Goal: Task Accomplishment & Management: Complete application form

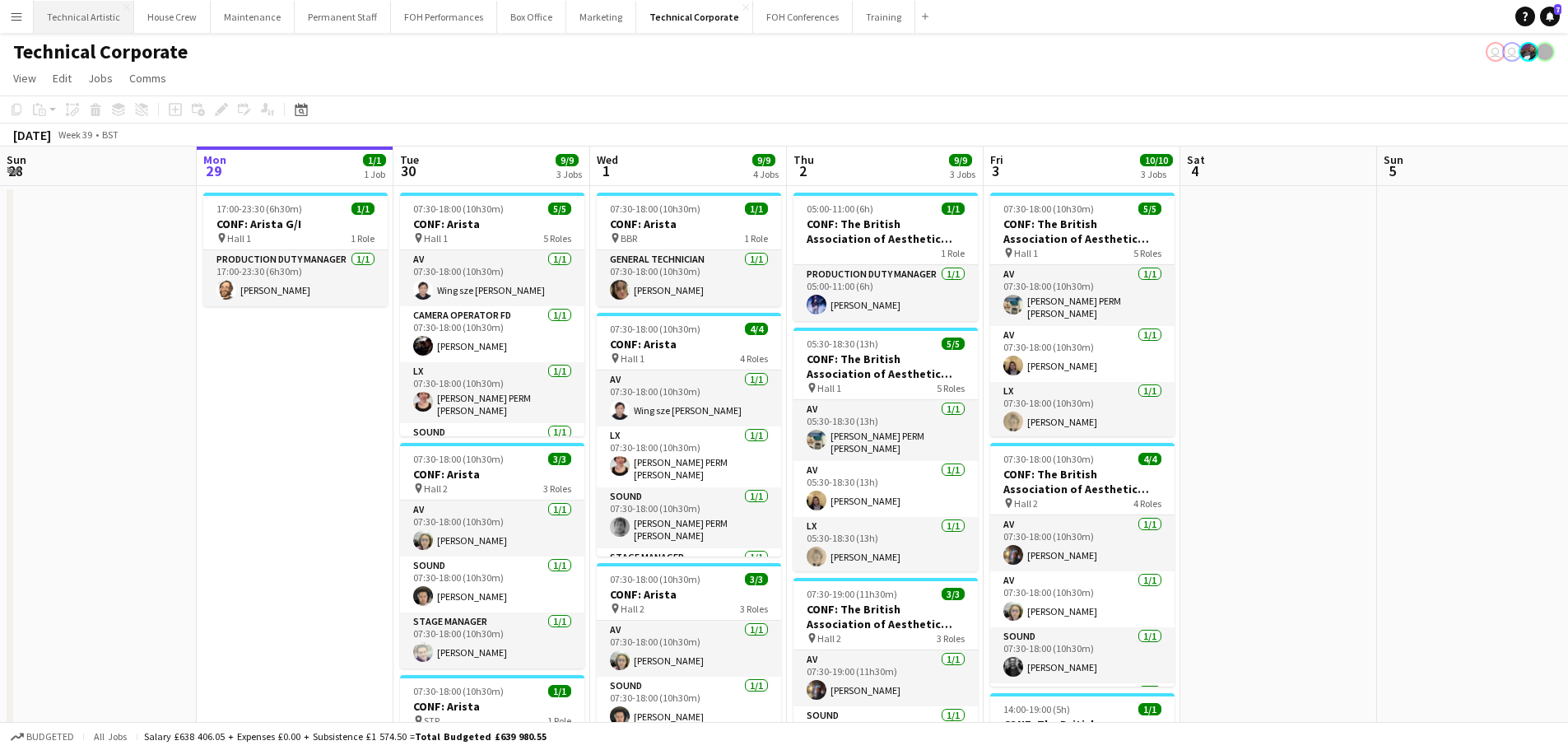
click at [95, 24] on button "Technical Artistic Close" at bounding box center [84, 17] width 101 height 32
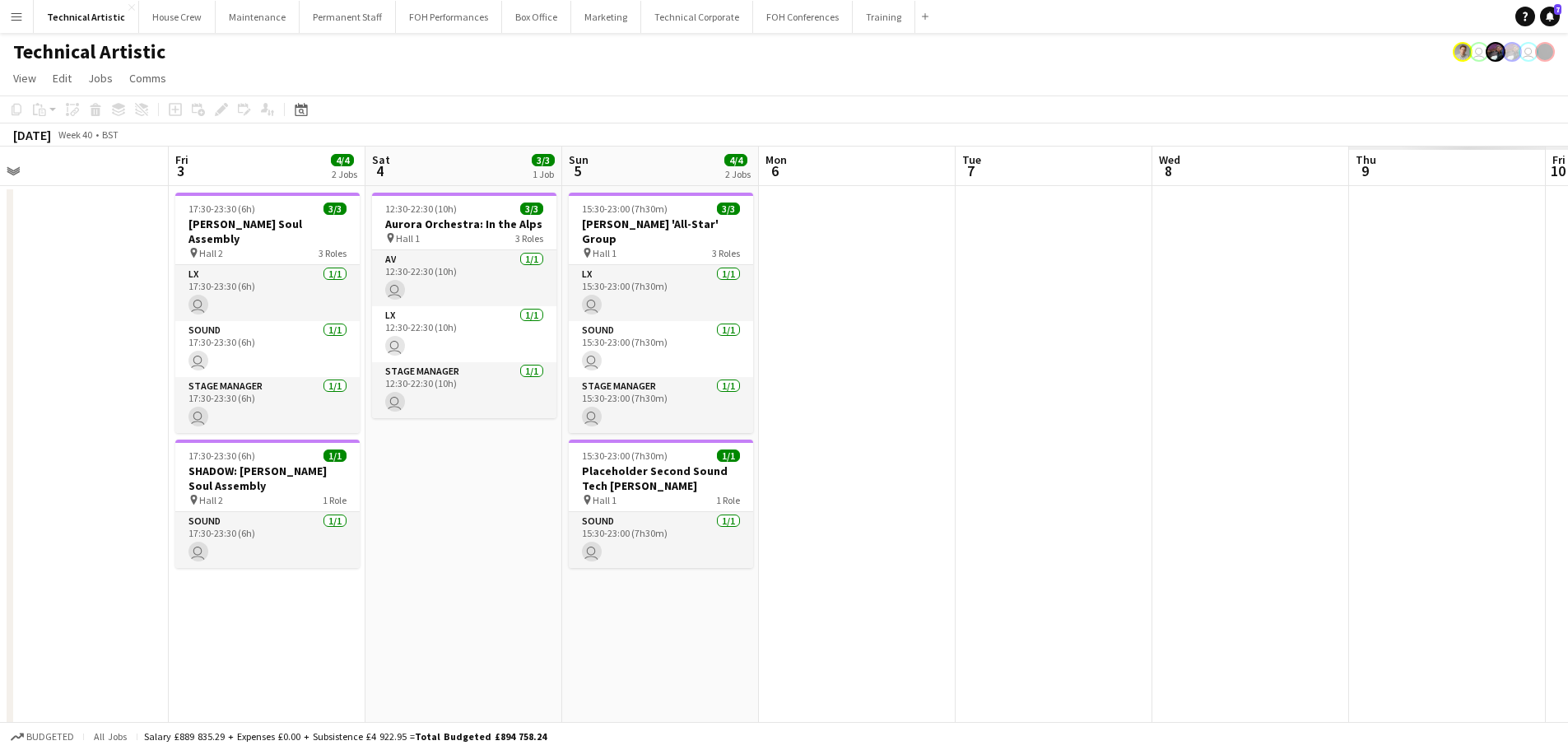
drag, startPoint x: 884, startPoint y: 344, endPoint x: 387, endPoint y: 344, distance: 497.0
click at [387, 344] on app-calendar-viewport "Mon 29 Tue 30 Wed 1 4/4 1 Job Thu 2 Fri 3 4/4 2 Jobs Sat 4 3/3 1 Job Sun 5 4/4 …" at bounding box center [784, 437] width 1568 height 581
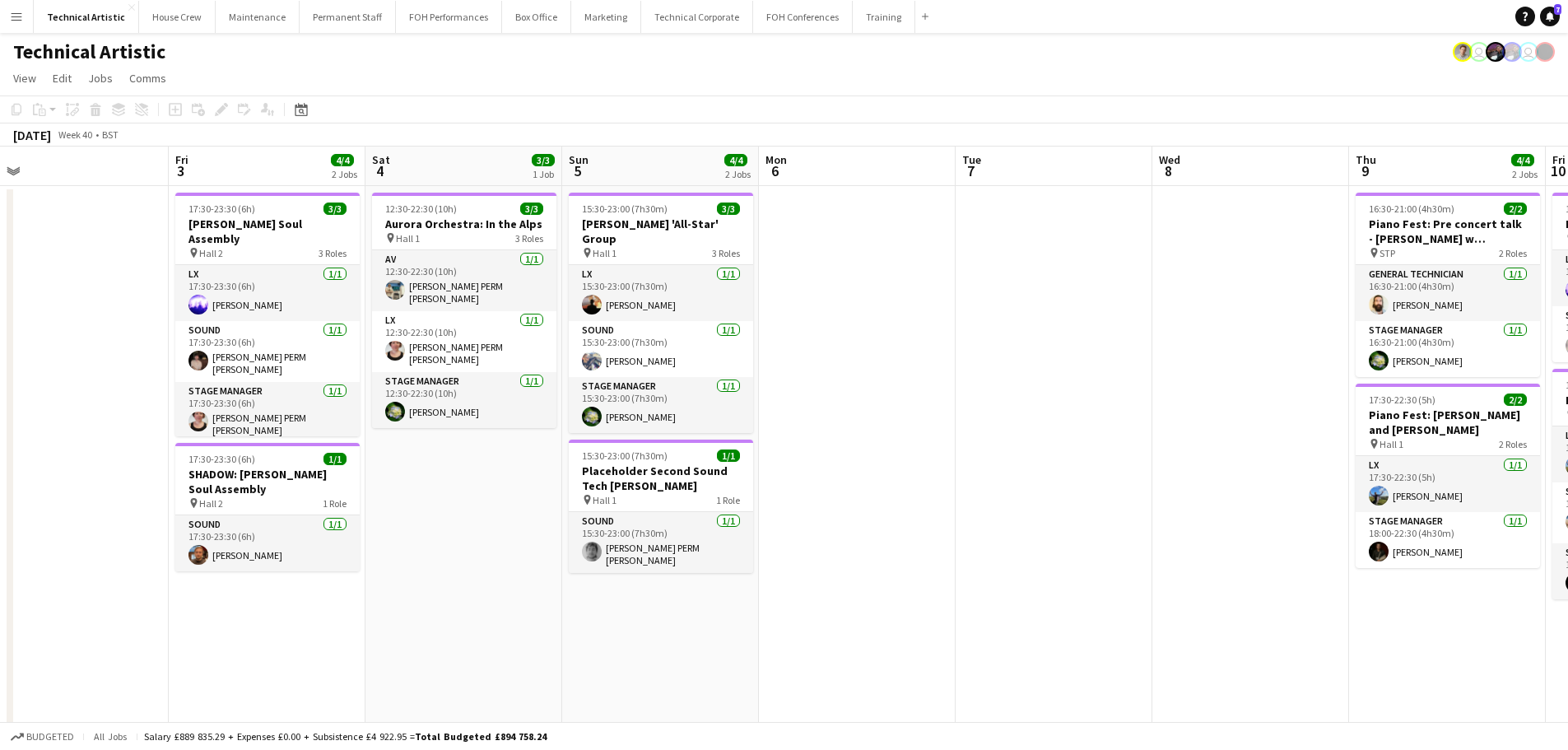
drag, startPoint x: 884, startPoint y: 344, endPoint x: 129, endPoint y: 329, distance: 755.1
click at [129, 329] on app-calendar-viewport "Mon 29 Tue 30 Wed 1 4/4 1 Job Thu 2 Fri 3 4/4 2 Jobs Sat 4 3/3 1 Job Sun 5 4/4 …" at bounding box center [784, 527] width 1568 height 762
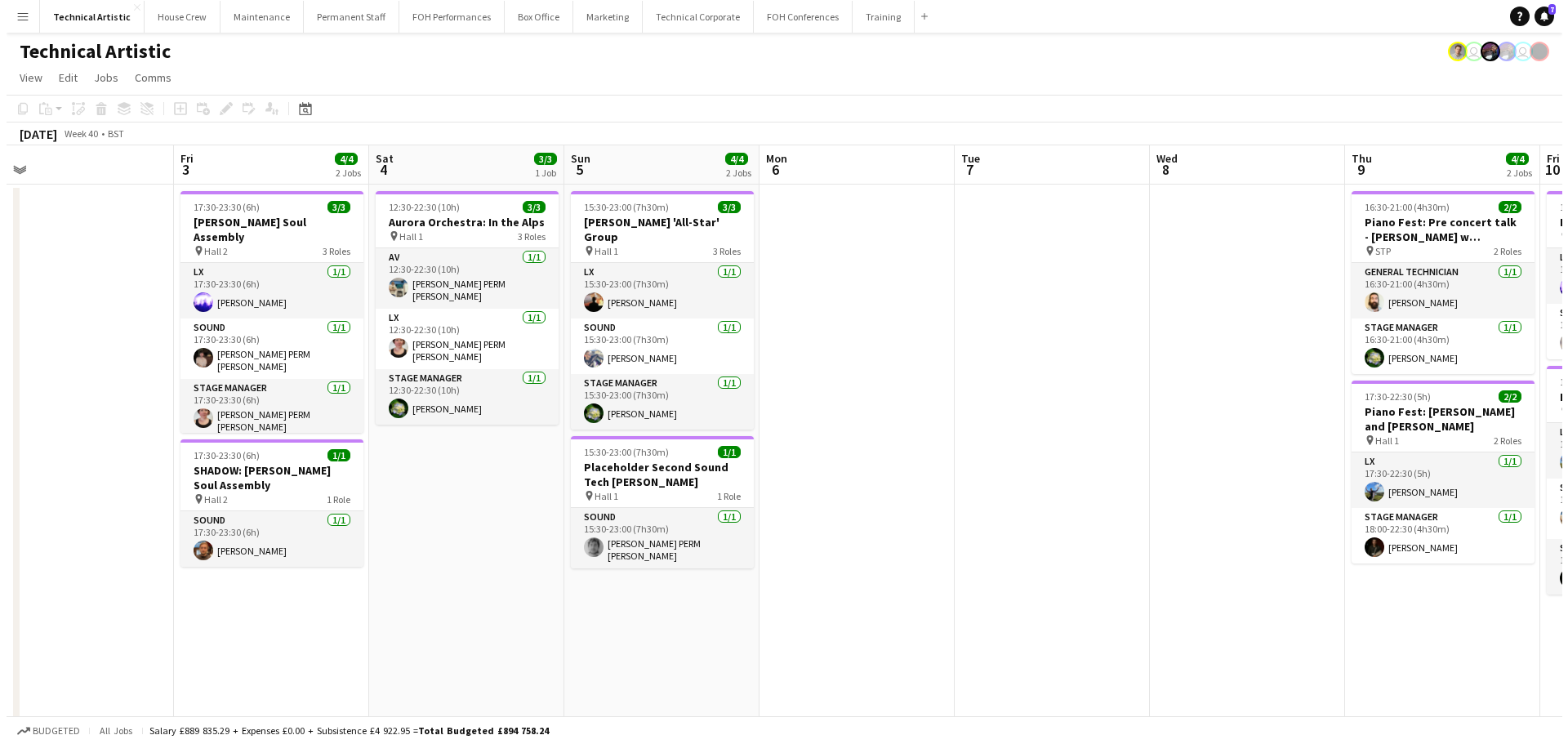
scroll to position [0, 583]
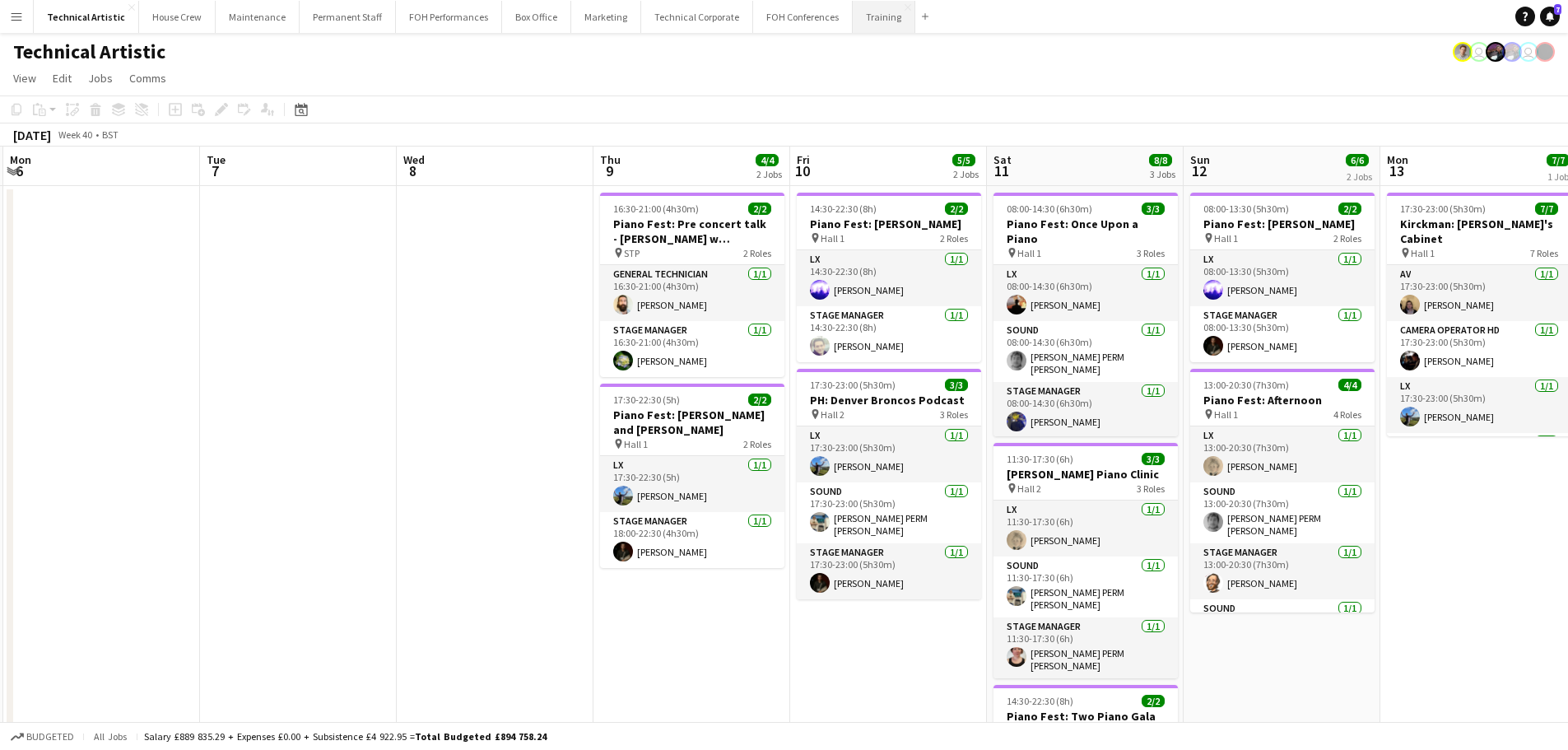
click at [853, 9] on button "Training Close" at bounding box center [884, 17] width 63 height 32
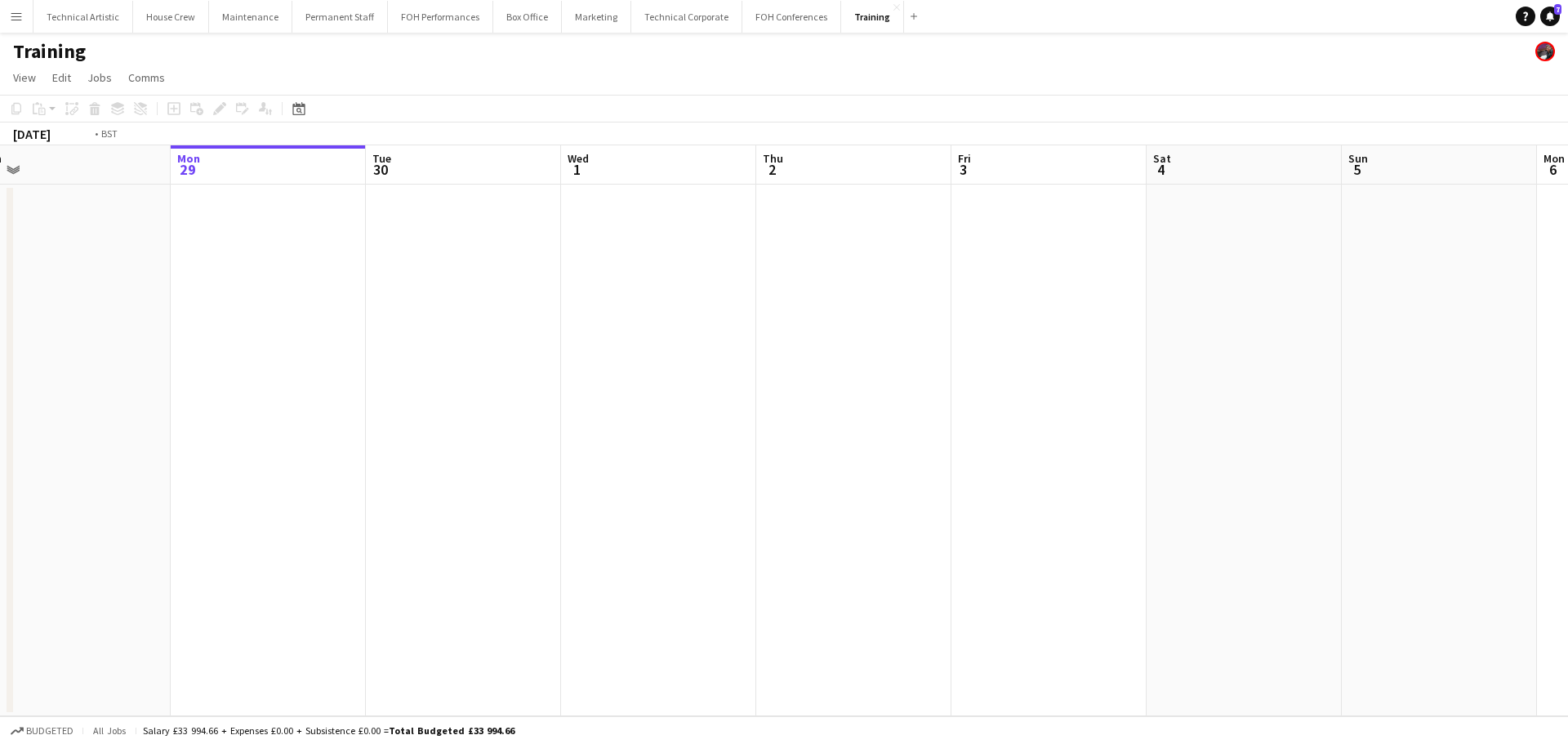
drag, startPoint x: 1024, startPoint y: 319, endPoint x: 265, endPoint y: 366, distance: 760.5
click at [111, 375] on app-calendar-viewport "Fri 26 Sat 27 Sun 28 Mon 29 Tue 30 Wed 1 Thu 2 Fri 3 Sat 4 Sun 5 Mon 6 Tue 7 We…" at bounding box center [784, 431] width 1568 height 571
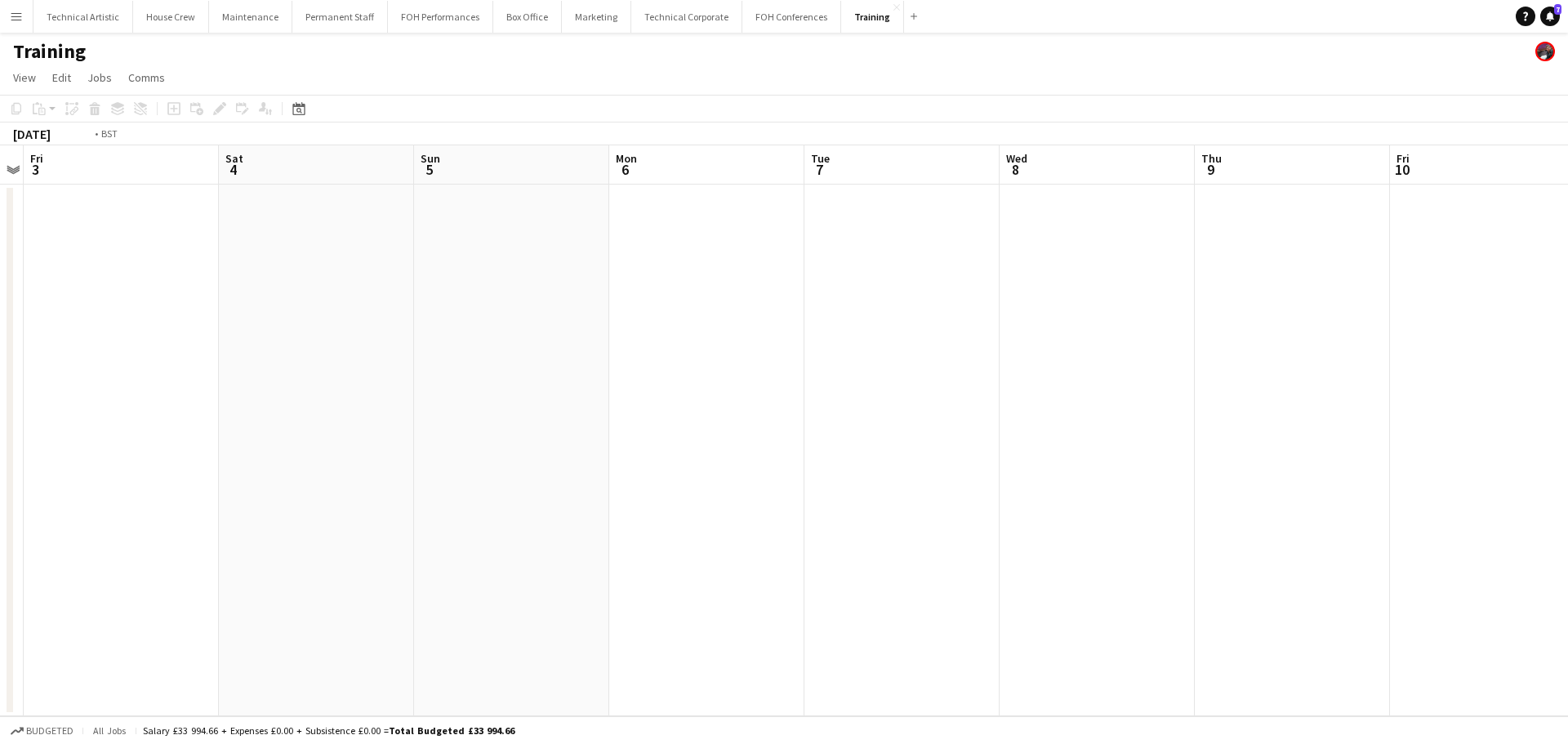
drag, startPoint x: 813, startPoint y: 353, endPoint x: 197, endPoint y: 258, distance: 623.3
click at [0, 247] on app-calendar-viewport "Tue 30 Wed 1 Thu 2 Fri 3 Sat 4 Sun 5 Mon 6 Tue 7 Wed 8 Thu 9 Fri 10 Sat 11 Sun …" at bounding box center [784, 431] width 1568 height 571
drag, startPoint x: 729, startPoint y: 346, endPoint x: 213, endPoint y: 363, distance: 516.3
click at [61, 346] on app-calendar-viewport "Sun 5 Mon 6 Tue 7 Wed 8 Thu 9 Fri 10 Sat 11 Sun 12 Mon 13 Tue 14 Wed 15 Thu 16 …" at bounding box center [784, 431] width 1568 height 571
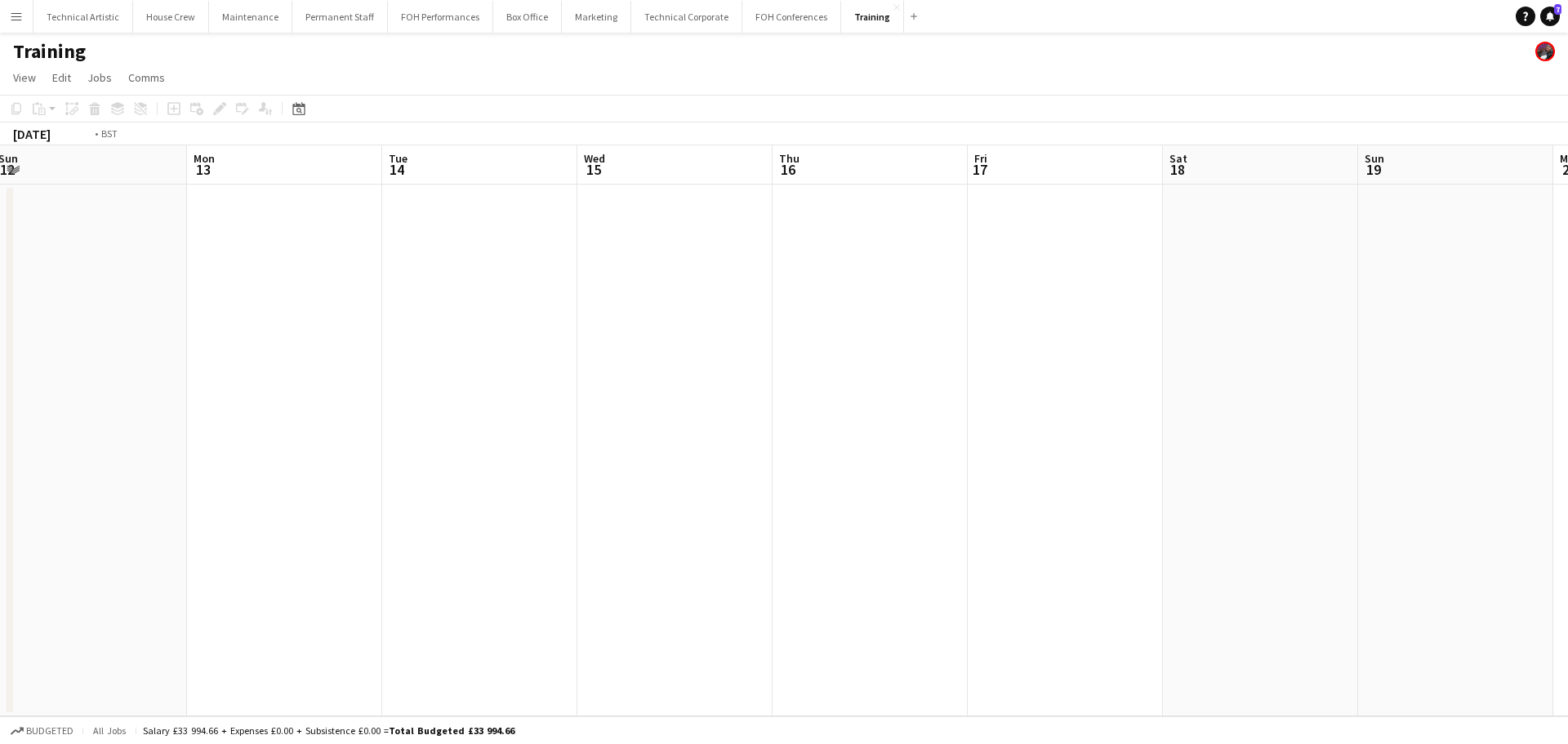
drag, startPoint x: 773, startPoint y: 375, endPoint x: 301, endPoint y: 369, distance: 472.0
click at [301, 369] on app-calendar-viewport "Thu 9 Fri 10 Sat 11 Sun 12 Mon 13 Tue 14 Wed 15 Thu 16 Fri 17 Sat 18 Sun 19 Mon…" at bounding box center [784, 431] width 1568 height 571
click at [758, 348] on app-date-cell at bounding box center [675, 450] width 196 height 532
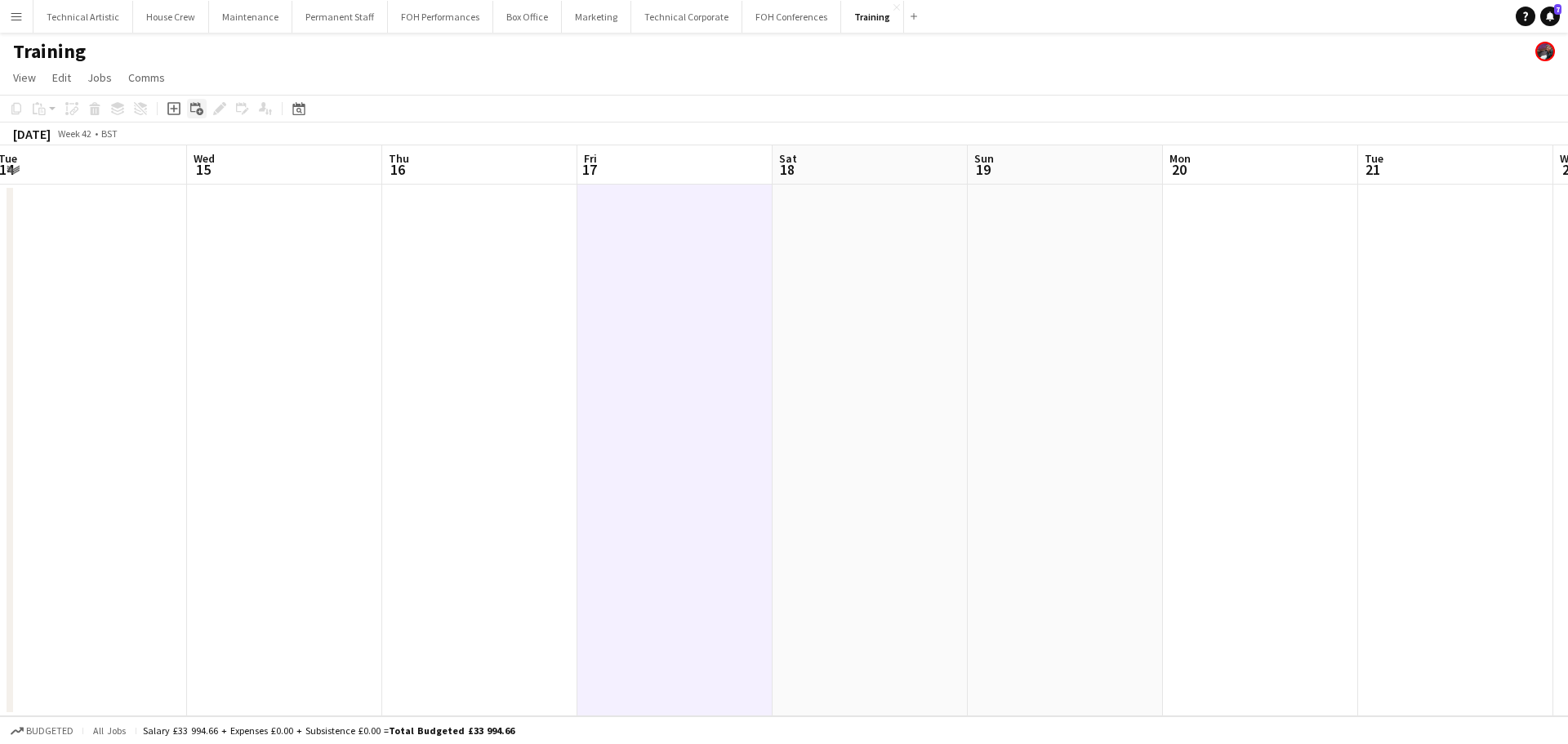
click at [196, 112] on icon at bounding box center [196, 107] width 10 height 10
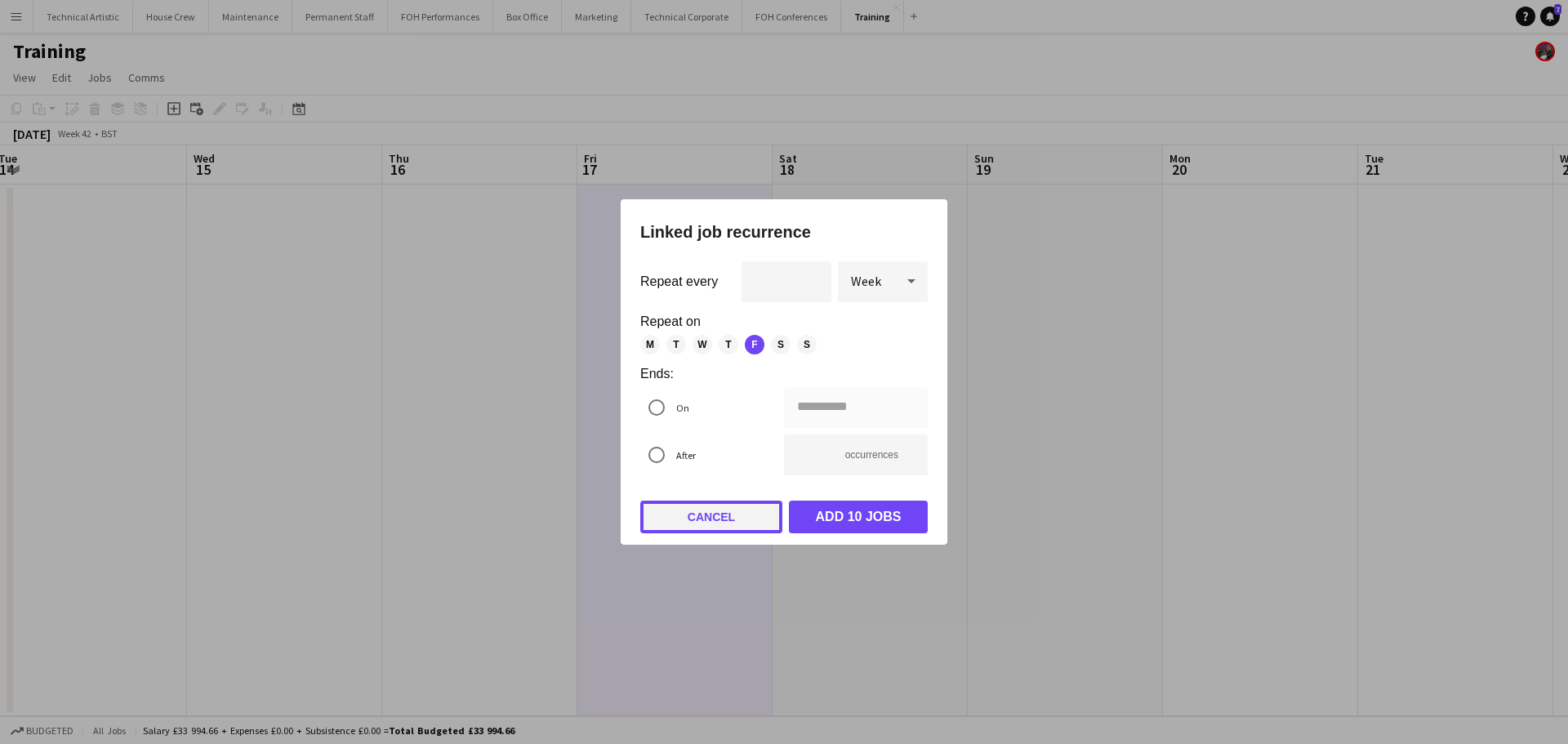
click at [742, 522] on button "Cancel" at bounding box center [711, 516] width 142 height 33
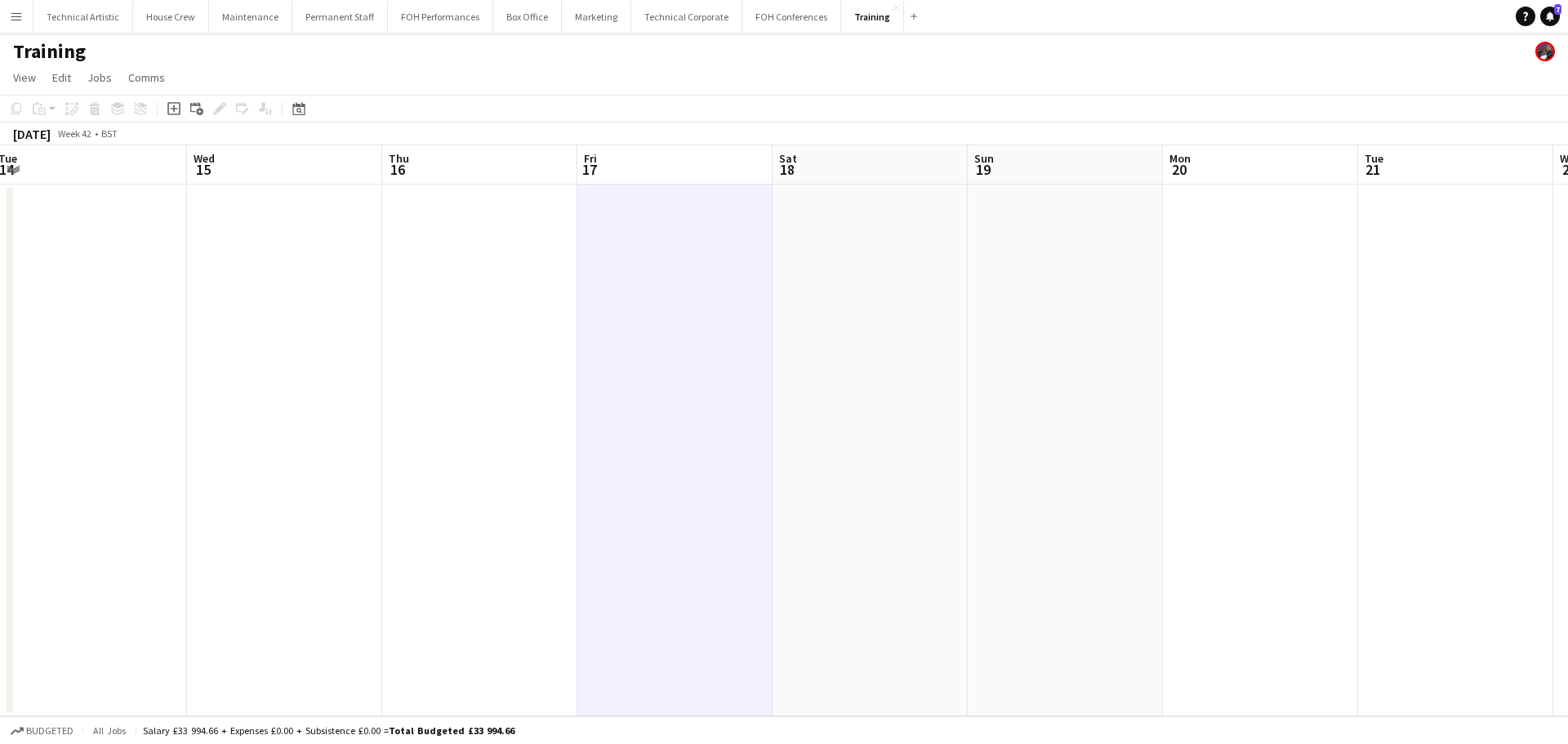
drag, startPoint x: 174, startPoint y: 107, endPoint x: 258, endPoint y: 138, distance: 89.5
click at [173, 106] on icon "Add job" at bounding box center [174, 109] width 13 height 13
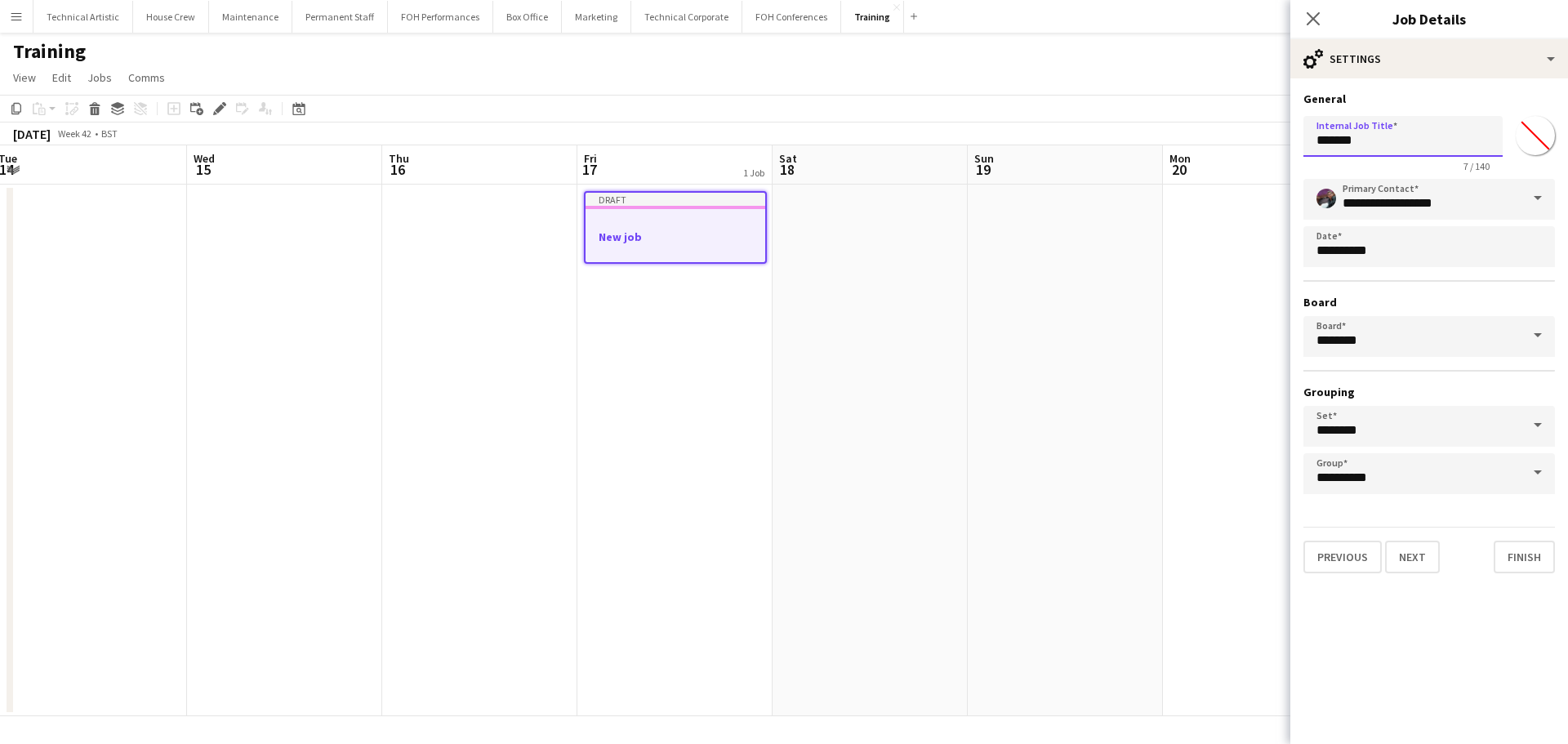
drag, startPoint x: 1370, startPoint y: 147, endPoint x: 829, endPoint y: 148, distance: 541.0
click at [838, 146] on body "Menu Boards Boards Boards All jobs Status Workforce Workforce My Workforce Recr…" at bounding box center [784, 372] width 1568 height 744
type input "**********"
click at [1388, 553] on button "Next" at bounding box center [1412, 557] width 55 height 33
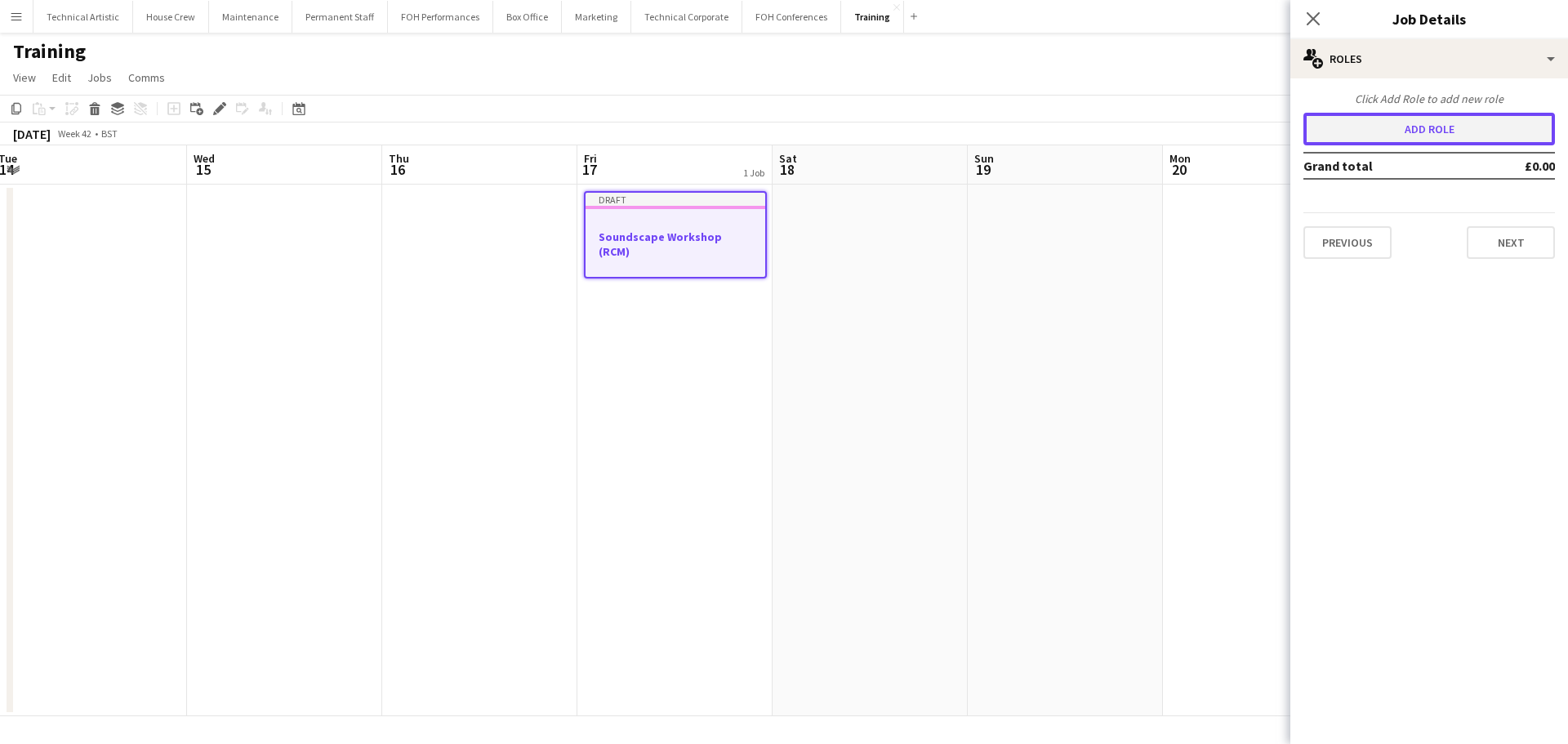
click at [1446, 128] on button "Add role" at bounding box center [1429, 128] width 252 height 33
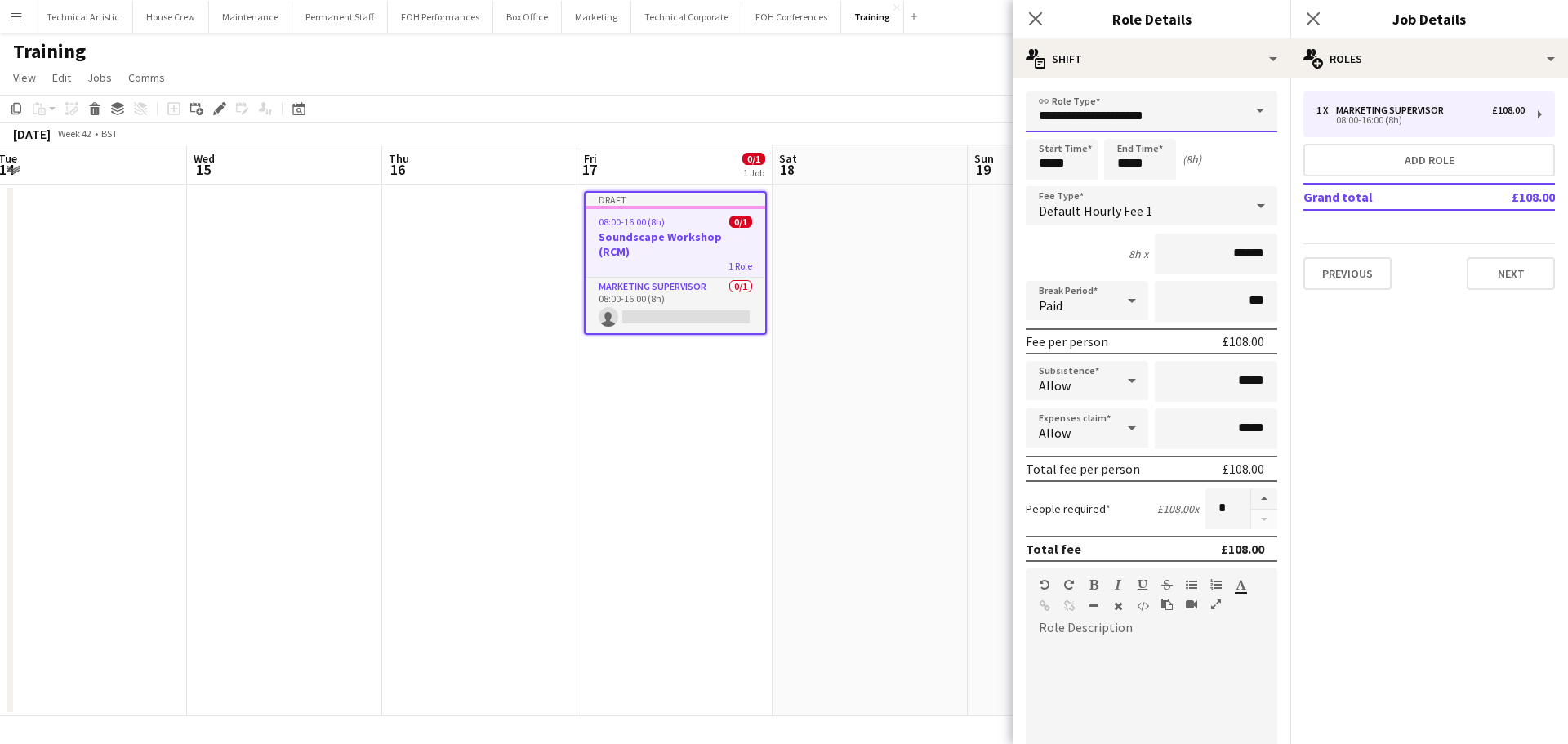
click at [405, 75] on body "Menu Boards Boards Boards All jobs Status Workforce Workforce My Workforce Recr…" at bounding box center [784, 372] width 1568 height 744
click at [1171, 120] on input "**********" at bounding box center [1152, 112] width 252 height 41
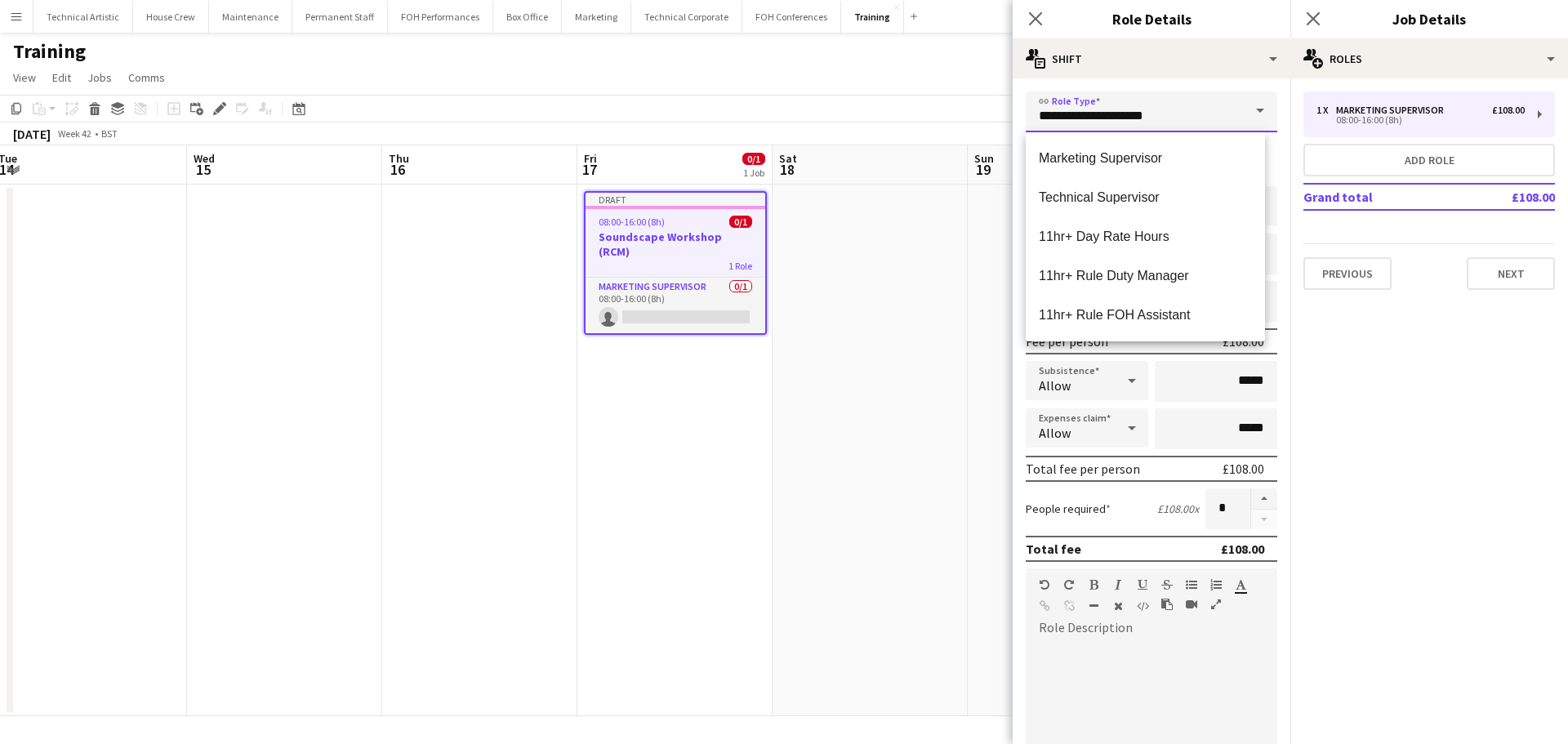
drag, startPoint x: 1182, startPoint y: 120, endPoint x: 643, endPoint y: 92, distance: 539.7
click at [651, 90] on body "Menu Boards Boards Boards All jobs Status Workforce Workforce My Workforce Recr…" at bounding box center [784, 372] width 1568 height 744
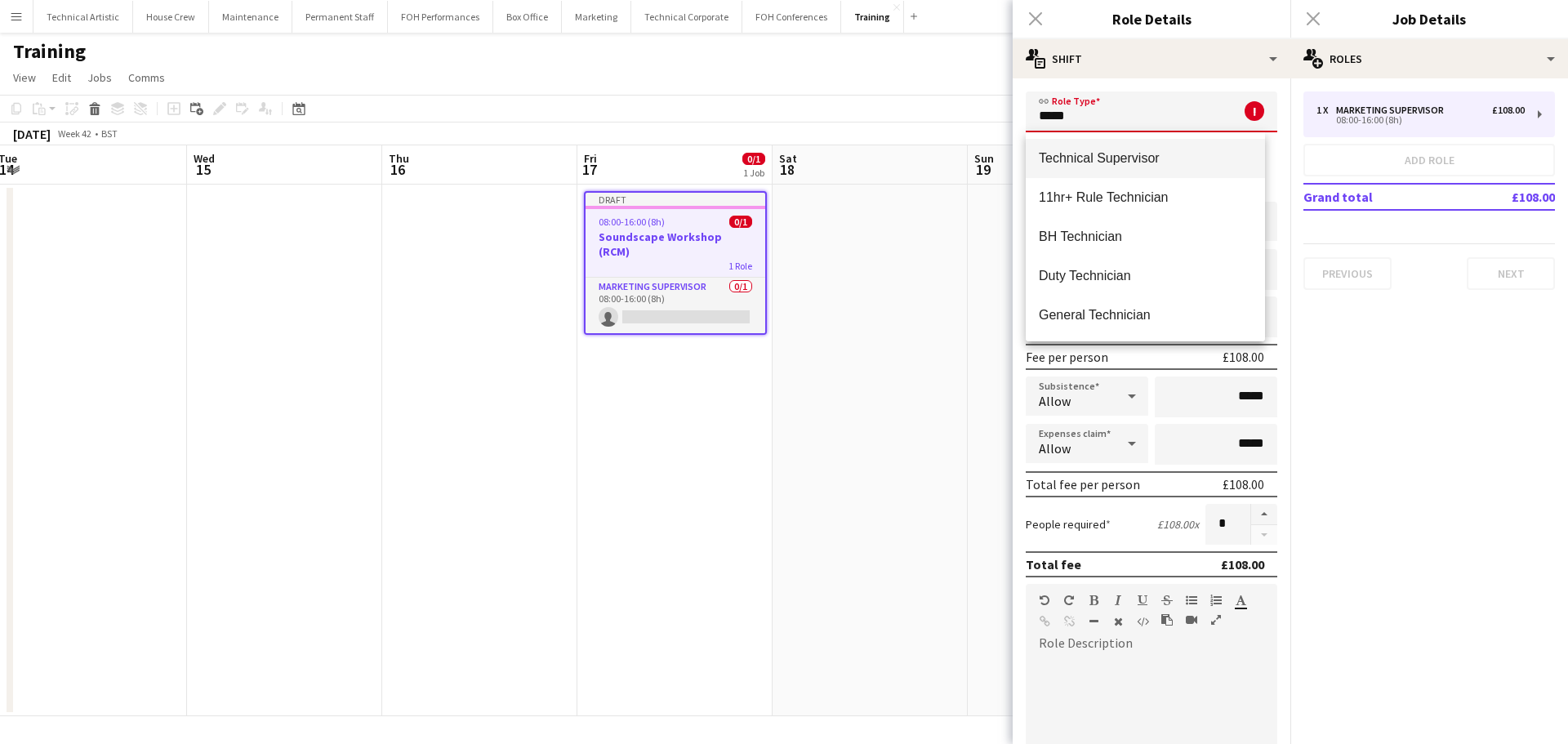
click at [1070, 159] on span "Technical Supervisor" at bounding box center [1145, 158] width 213 height 15
type input "**********"
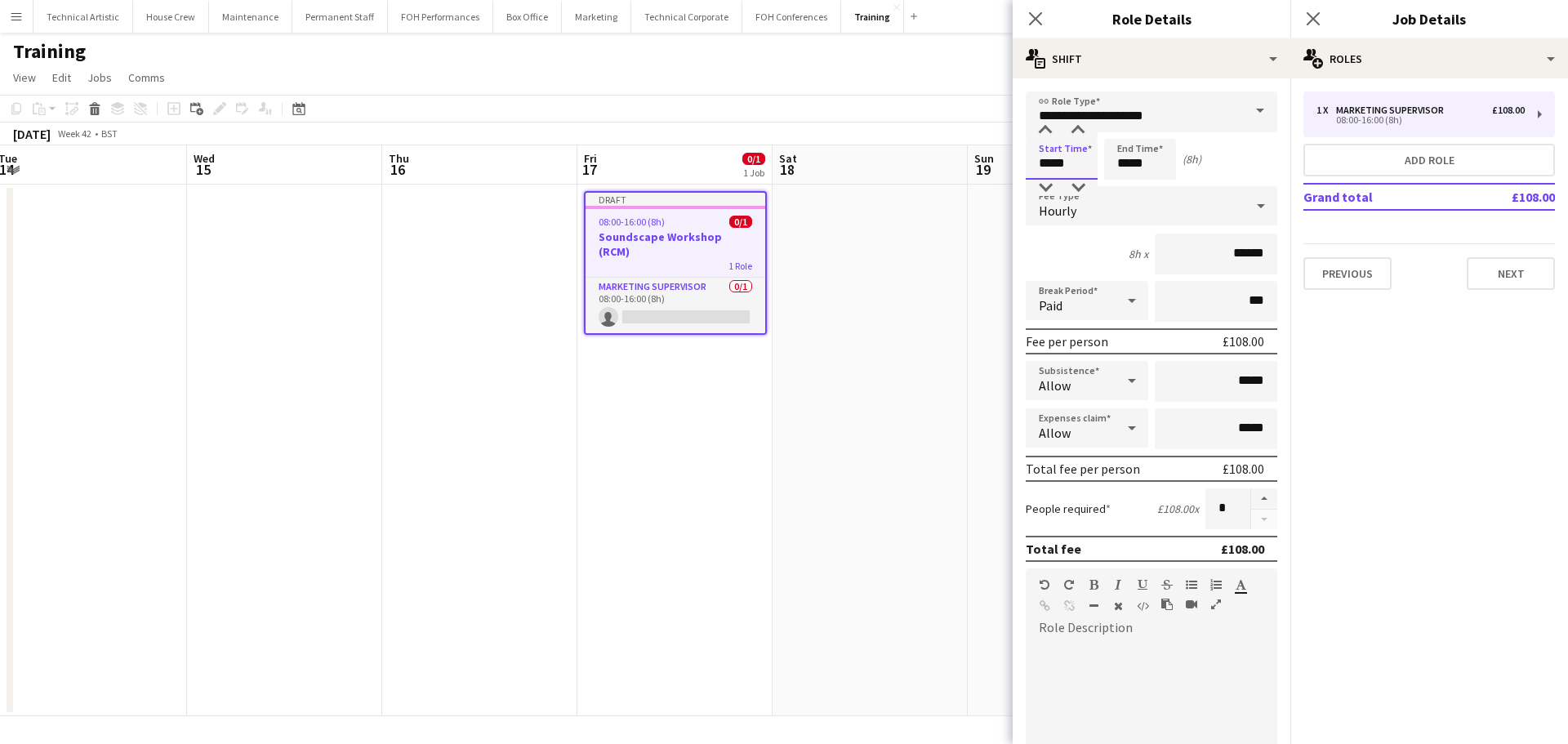
drag, startPoint x: 1081, startPoint y: 165, endPoint x: 751, endPoint y: 171, distance: 330.1
click at [753, 170] on body "Menu Boards Boards Boards All jobs Status Workforce Workforce My Workforce Recr…" at bounding box center [784, 372] width 1568 height 744
type input "*****"
click at [1078, 199] on div "Hourly" at bounding box center [1135, 206] width 219 height 39
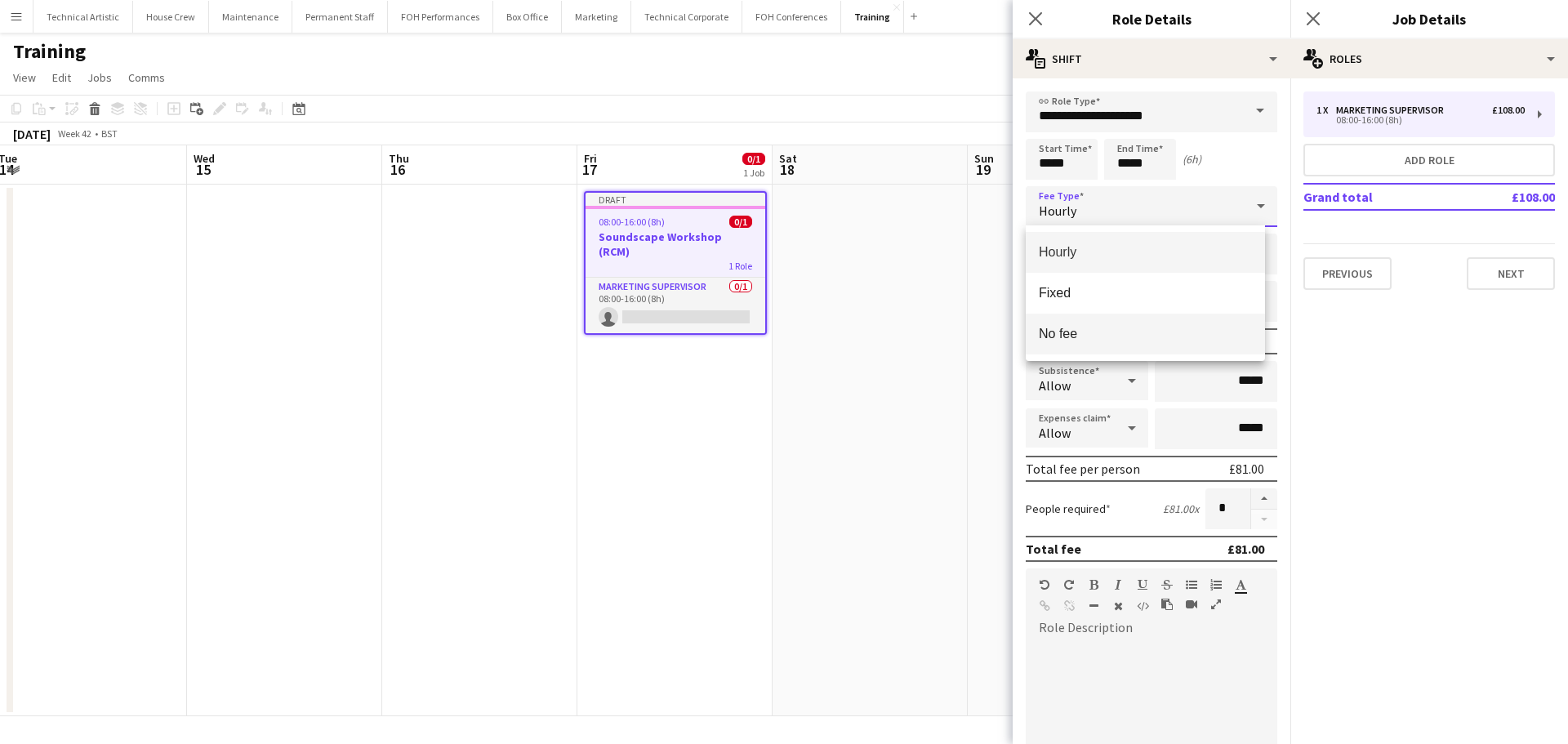
click at [1100, 319] on mat-option "No fee" at bounding box center [1145, 334] width 239 height 41
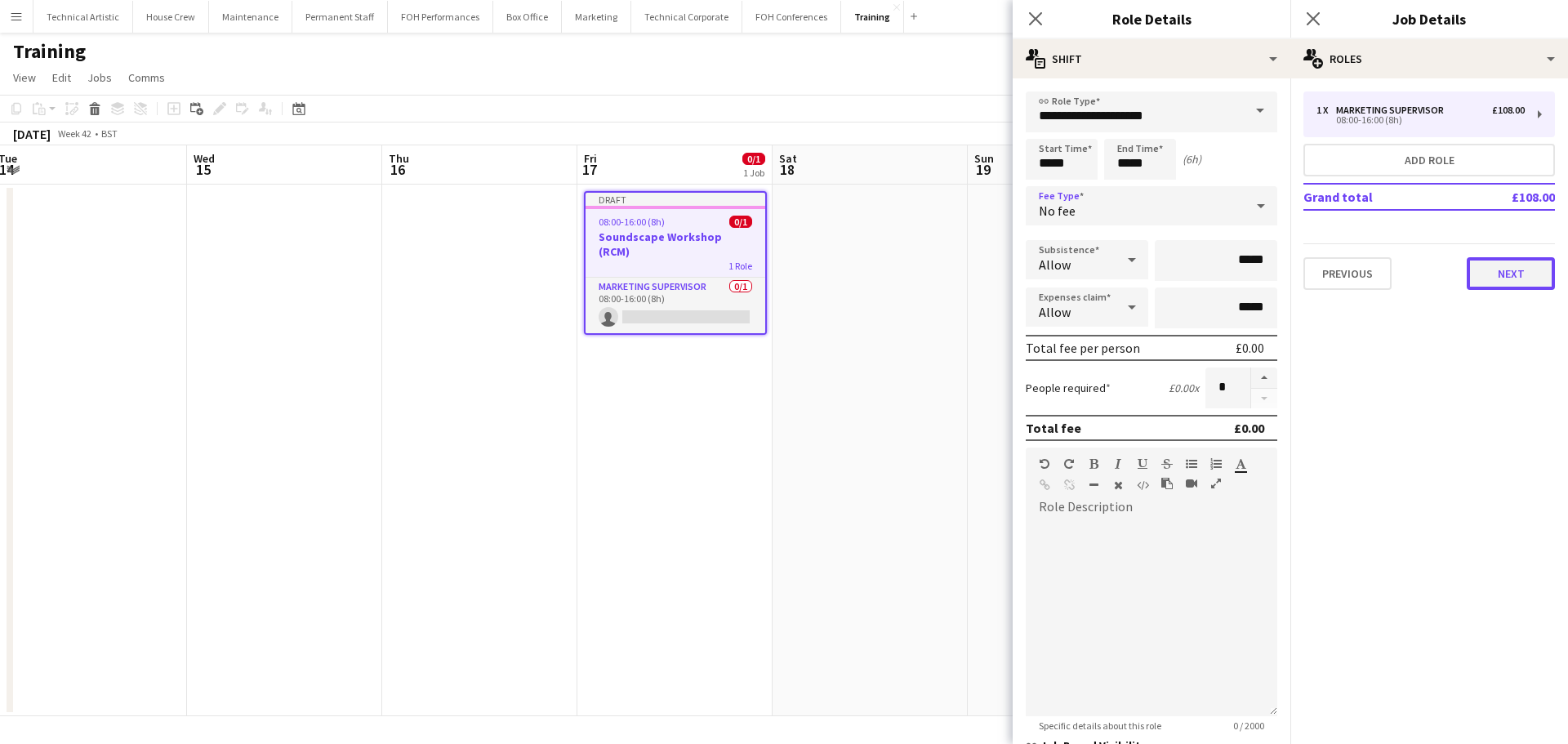
click at [1508, 270] on button "Next" at bounding box center [1510, 273] width 88 height 33
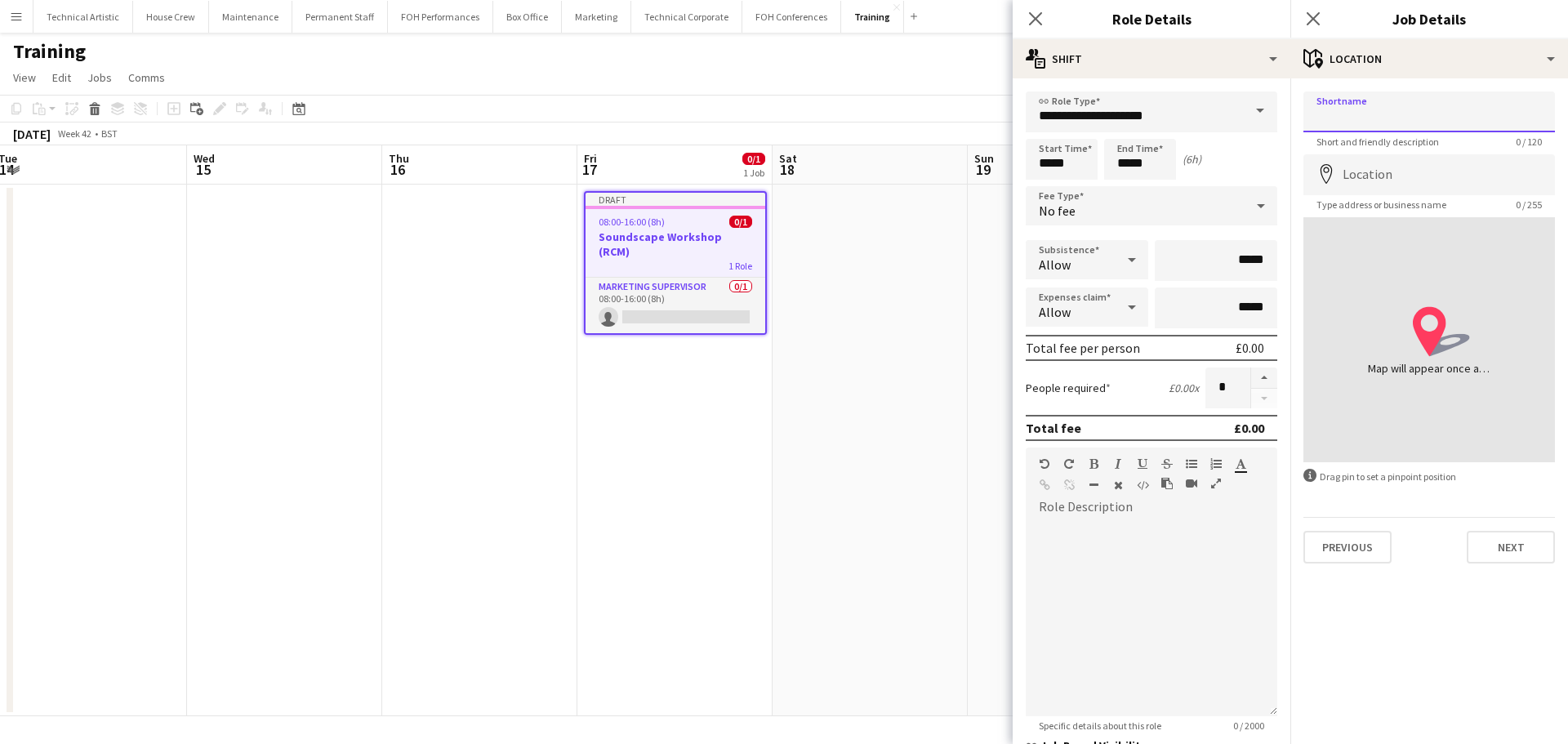
click at [1382, 107] on input "Shortname" at bounding box center [1429, 112] width 252 height 41
type input "******"
click at [729, 306] on app-card-role "Marketing Supervisor 0/1 08:00-16:00 (8h) single-neutral-actions" at bounding box center [676, 306] width 180 height 55
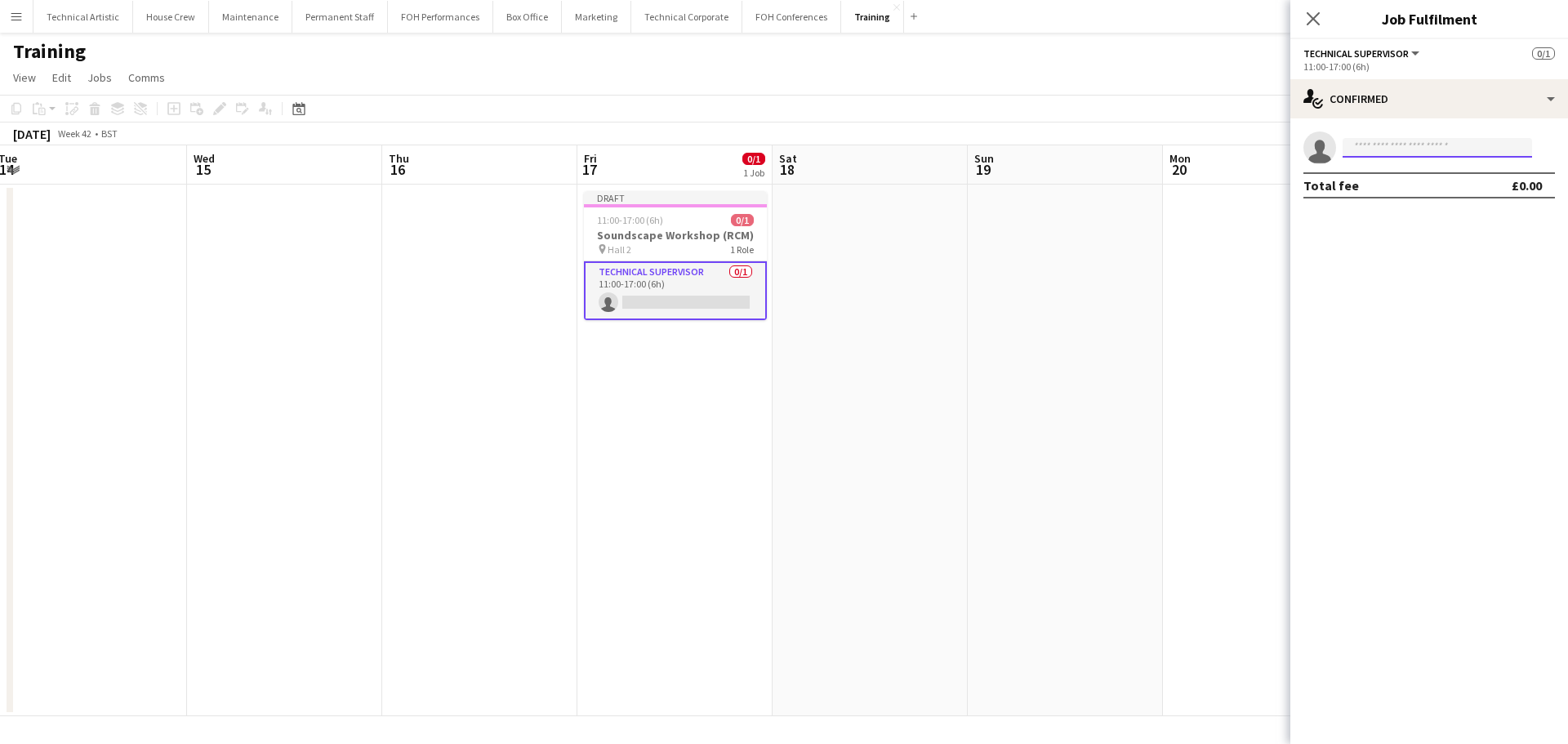
click at [1400, 156] on input at bounding box center [1437, 147] width 190 height 19
type input "******"
click at [1401, 180] on span "[EMAIL_ADDRESS][PERSON_NAME][DOMAIN_NAME]" at bounding box center [1437, 185] width 164 height 13
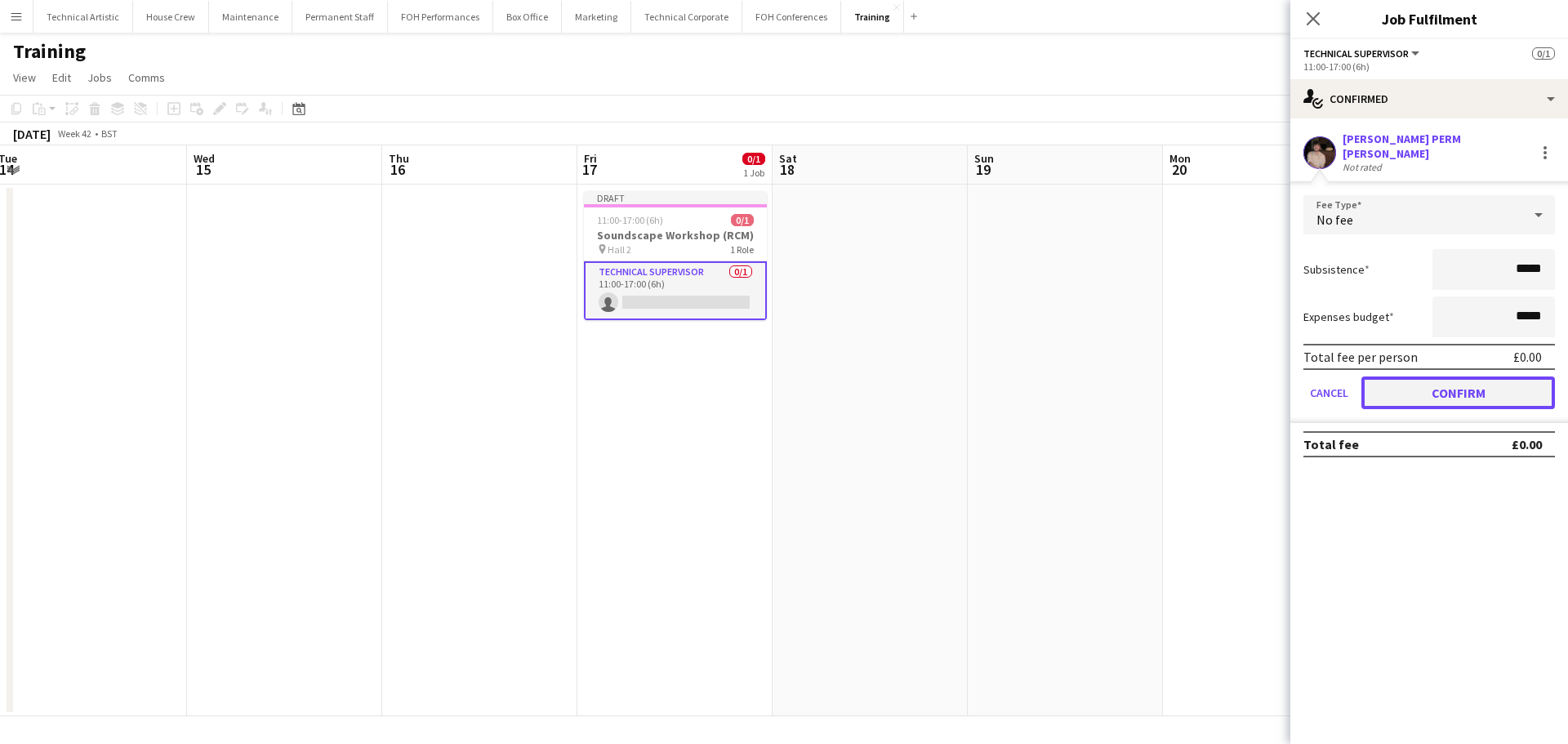
click at [1429, 395] on button "Confirm" at bounding box center [1458, 392] width 194 height 33
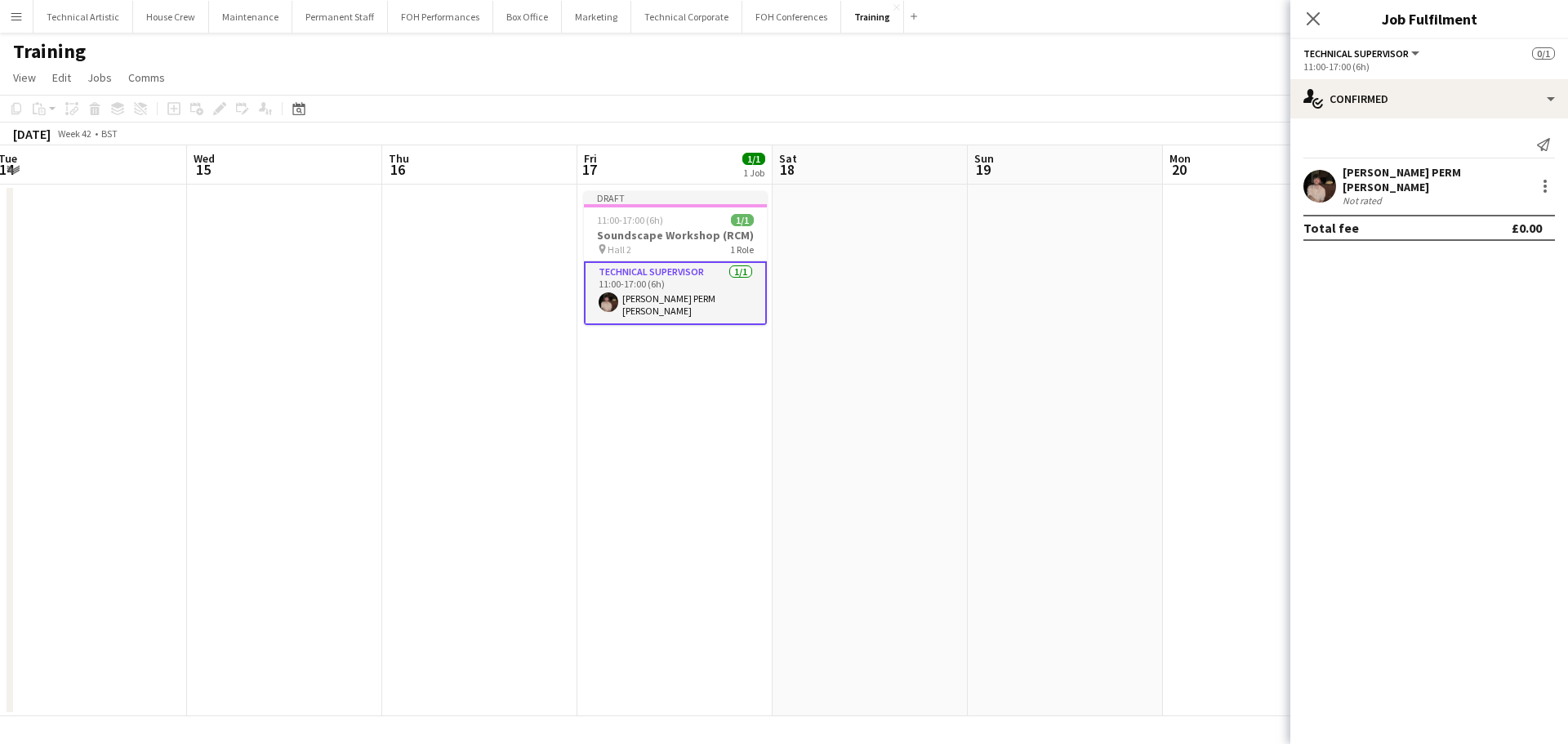
click at [828, 97] on app-toolbar "Copy Paste Paste Ctrl+V Paste with crew Ctrl+Shift+V Paste linked Job [GEOGRAPH…" at bounding box center [784, 108] width 1568 height 28
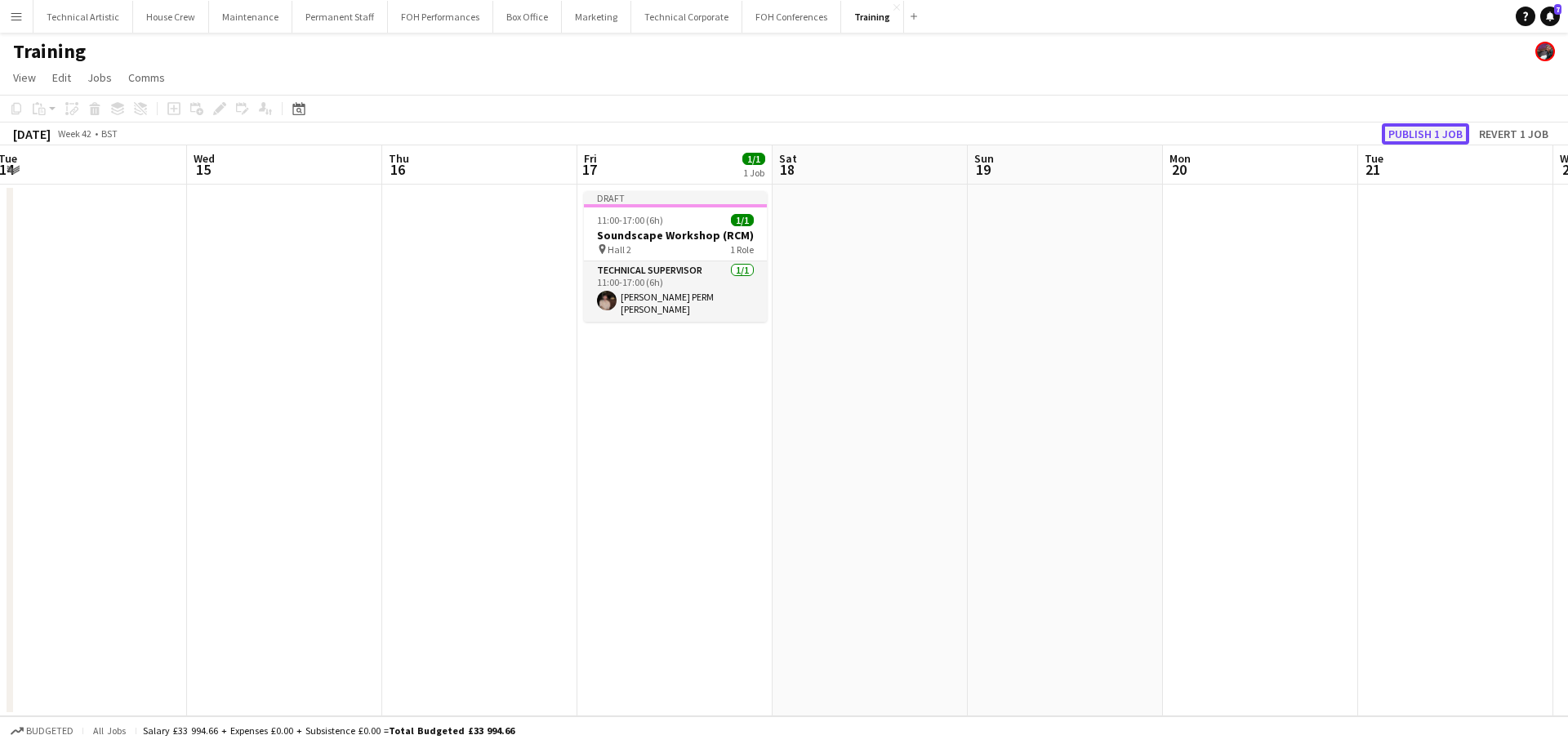
click at [1425, 136] on button "Publish 1 job" at bounding box center [1425, 134] width 87 height 21
